Goal: Entertainment & Leisure: Consume media (video, audio)

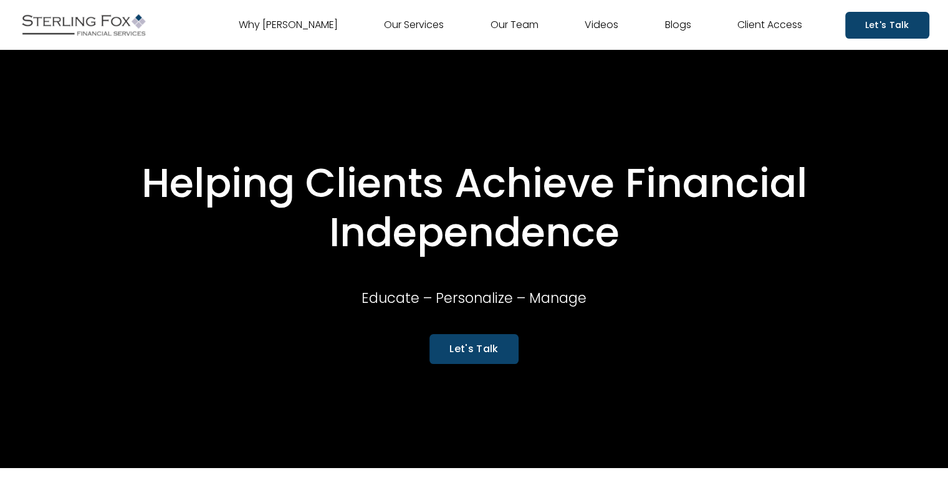
click at [610, 30] on link "Videos" at bounding box center [602, 25] width 34 height 20
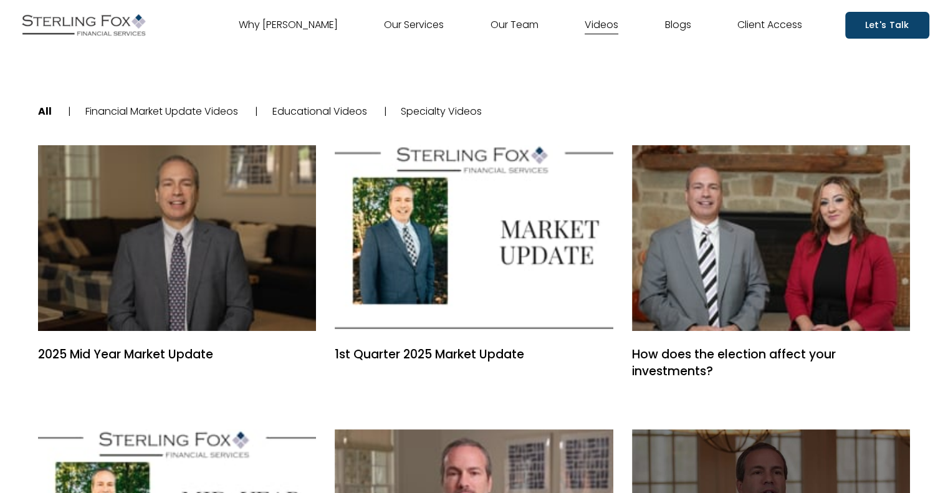
click at [118, 27] on img at bounding box center [84, 24] width 130 height 31
